Goal: Task Accomplishment & Management: Manage account settings

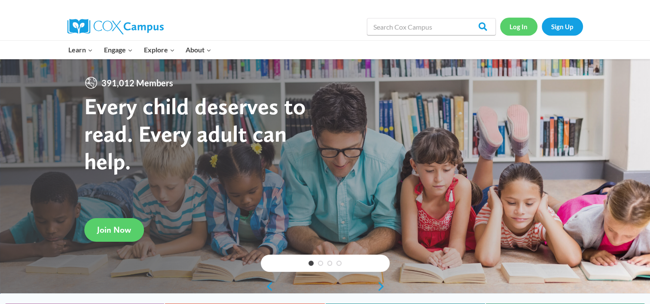
click at [516, 25] on link "Log In" at bounding box center [518, 27] width 37 height 18
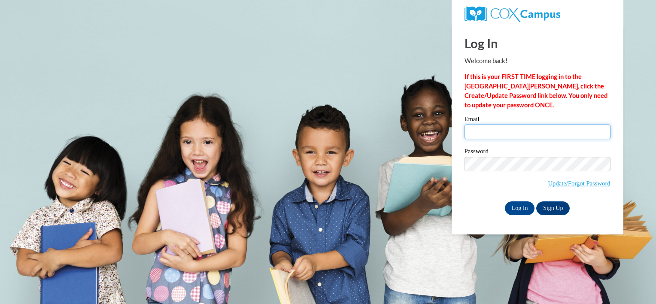
click at [536, 136] on input "Email" at bounding box center [538, 132] width 146 height 15
type input "[EMAIL_ADDRESS][DOMAIN_NAME]"
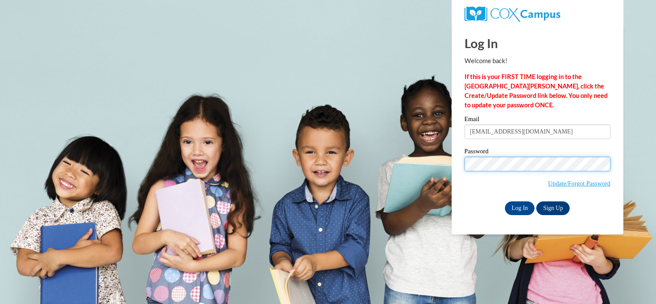
click at [505, 201] on input "Log In" at bounding box center [520, 208] width 30 height 14
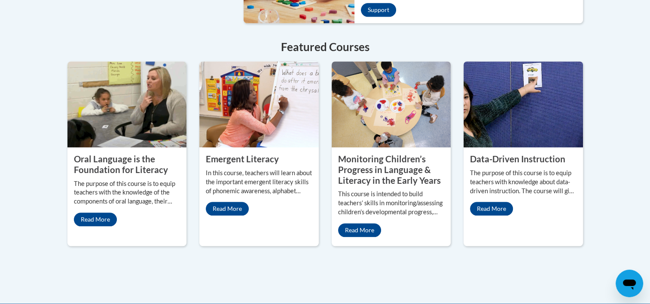
scroll to position [773, 0]
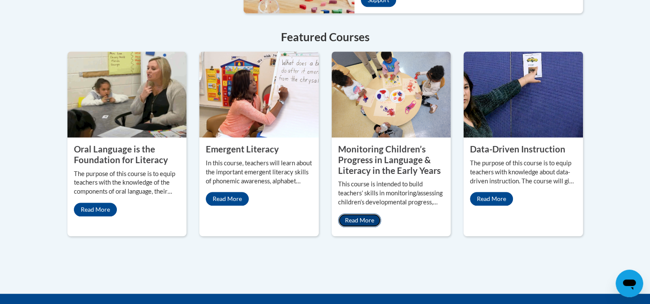
click at [373, 213] on link "Read More" at bounding box center [359, 220] width 43 height 14
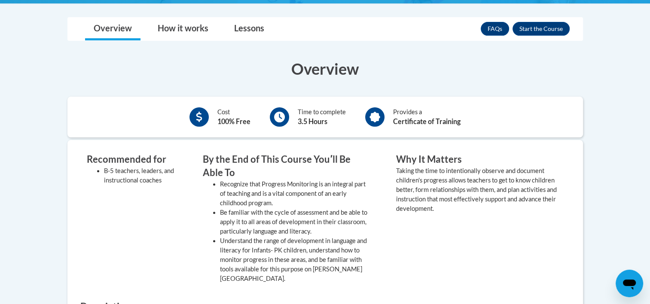
scroll to position [129, 0]
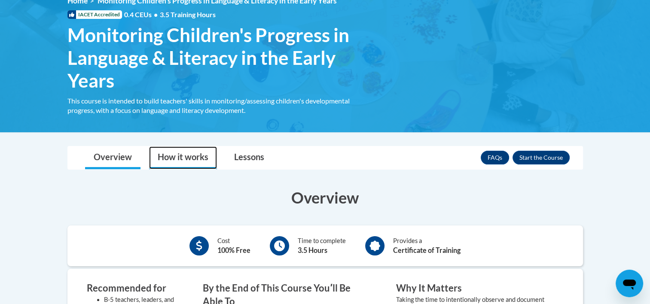
click at [191, 156] on link "How it works" at bounding box center [183, 157] width 68 height 23
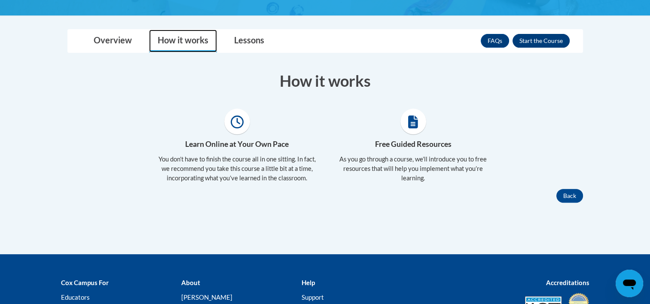
scroll to position [258, 0]
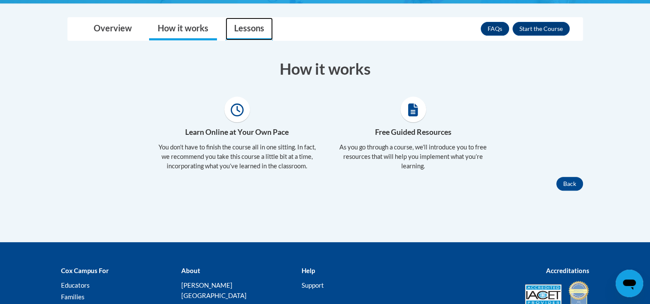
click at [238, 31] on link "Lessons" at bounding box center [248, 29] width 47 height 23
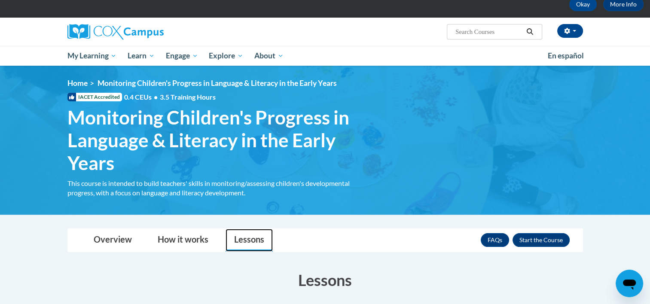
scroll to position [0, 0]
